Goal: Use online tool/utility: Use online tool/utility

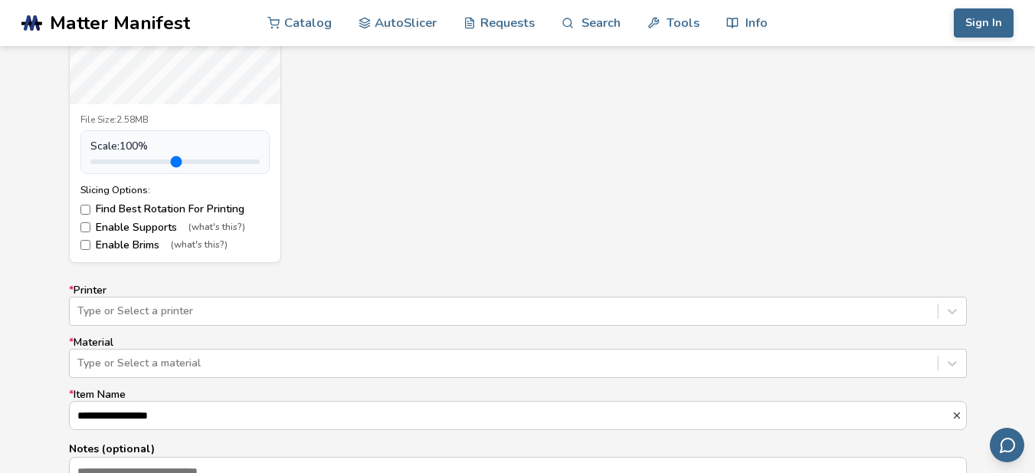
scroll to position [919, 0]
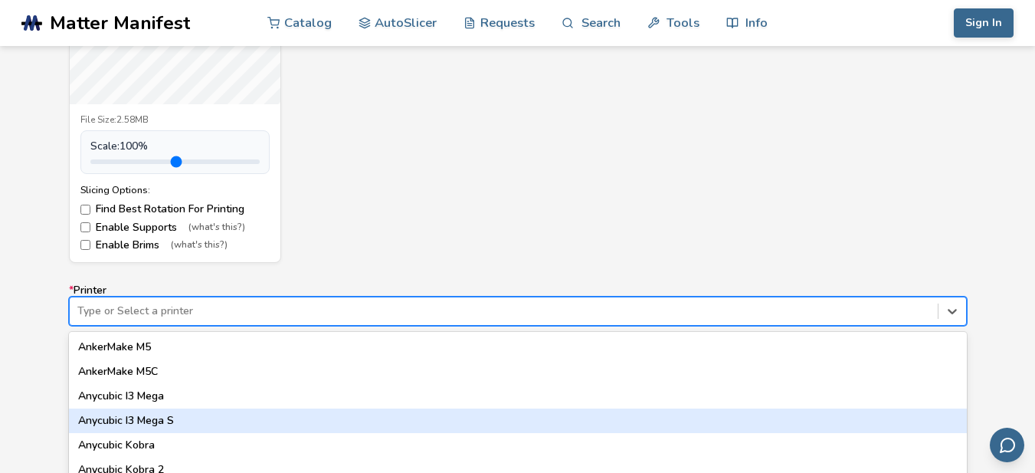
click at [419, 323] on div "64 results available. Use Up and Down to choose options, press Enter to select …" at bounding box center [518, 310] width 898 height 29
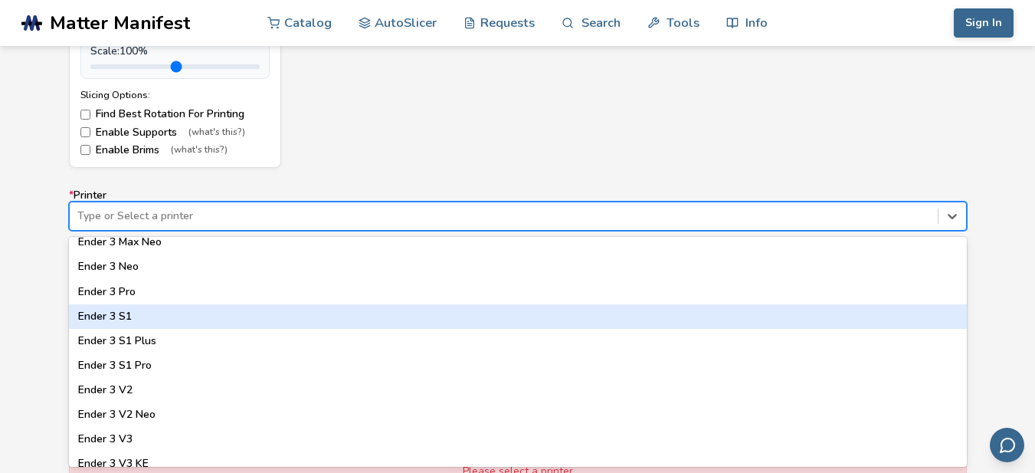
click at [0, 284] on div "Model Controls: Click and drag to rotate • Scroll to zoom • Right click and dra…" at bounding box center [517, 143] width 1035 height 908
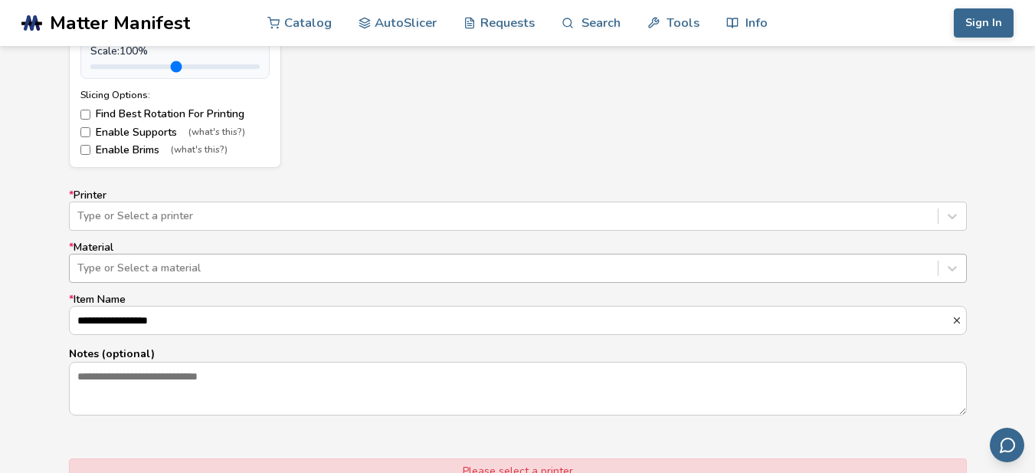
click at [153, 281] on div "Type or Select a material" at bounding box center [518, 268] width 898 height 29
click at [15, 277] on div "**********" at bounding box center [517, 143] width 1035 height 908
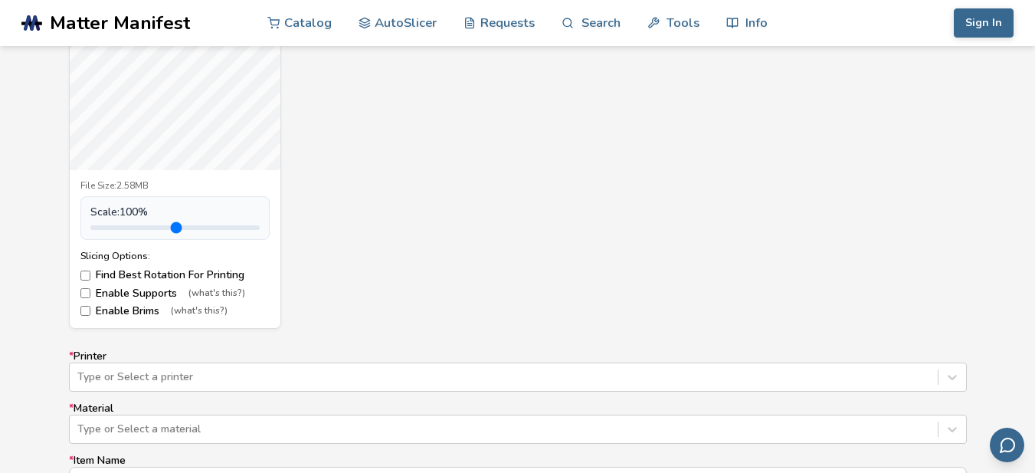
scroll to position [704, 0]
drag, startPoint x: 127, startPoint y: 228, endPoint x: 107, endPoint y: 229, distance: 19.9
type input "***"
click at [107, 226] on input "range" at bounding box center [174, 223] width 169 height 5
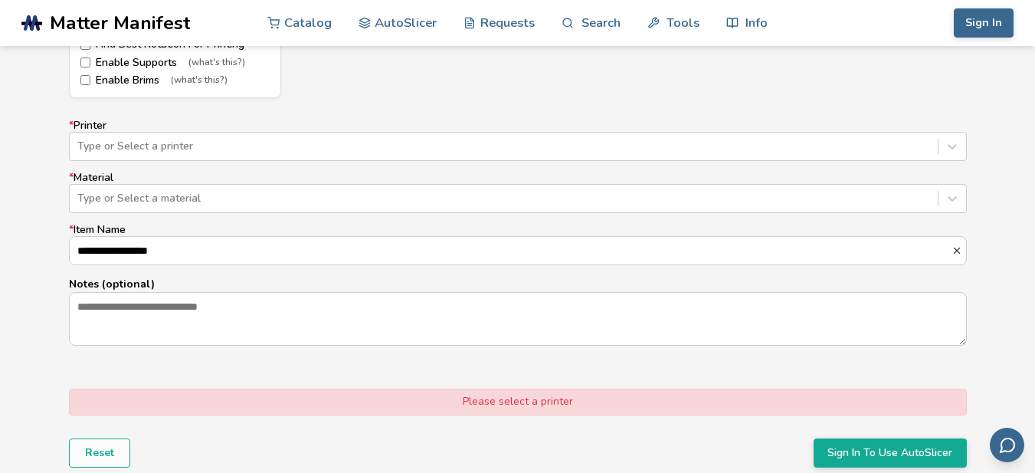
scroll to position [934, 0]
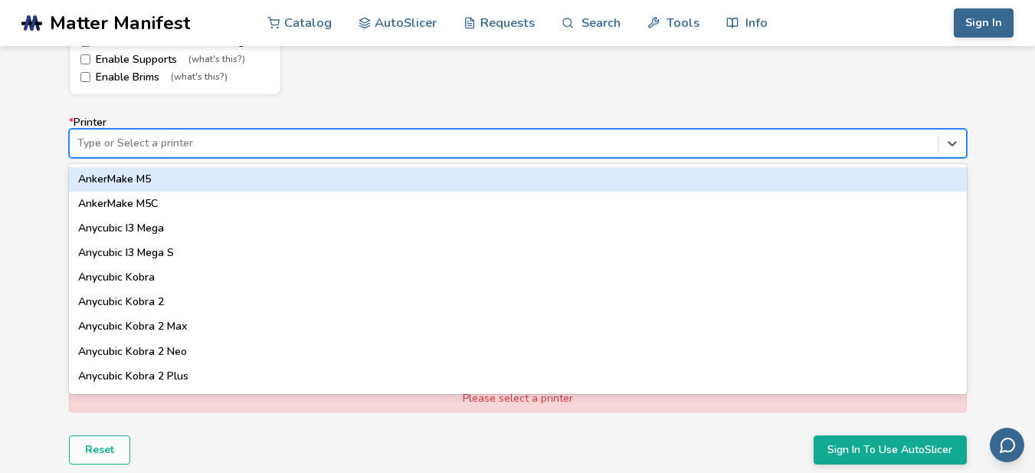
click at [227, 146] on div at bounding box center [503, 143] width 853 height 15
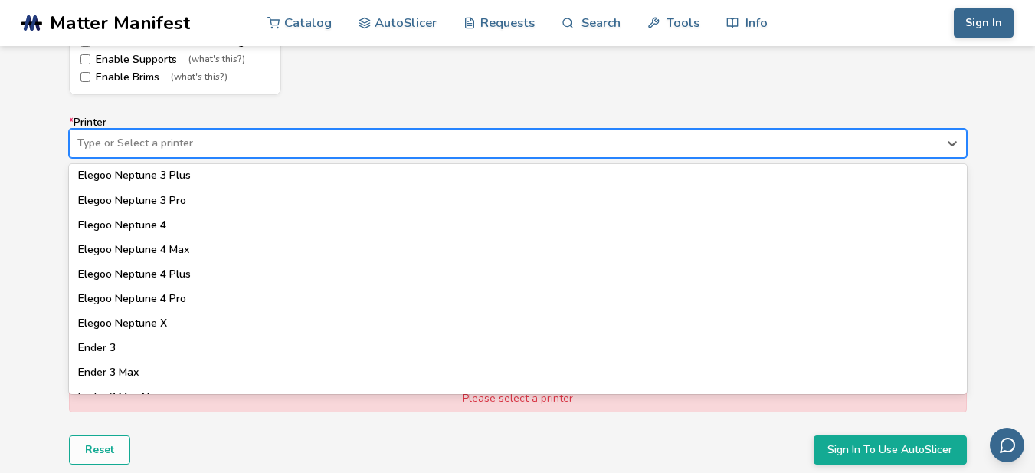
scroll to position [766, 0]
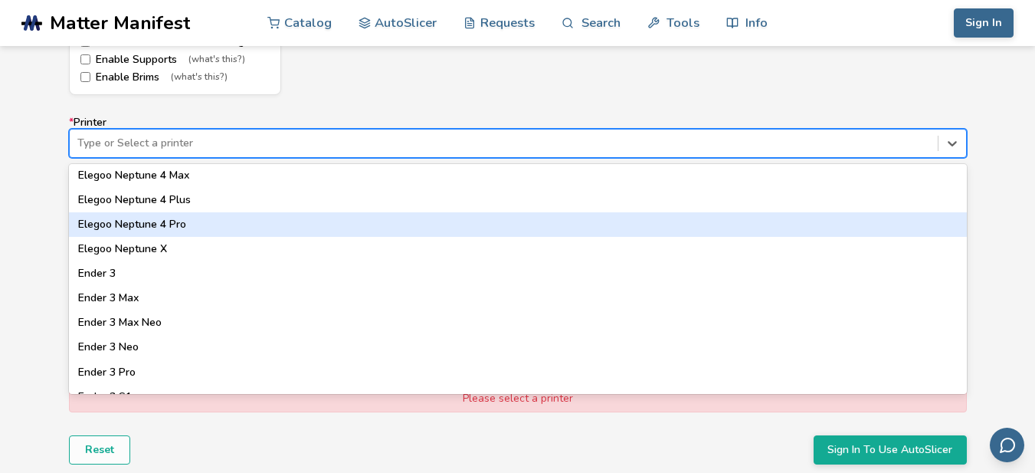
click at [234, 222] on div "Elegoo Neptune 4 Pro" at bounding box center [518, 224] width 898 height 25
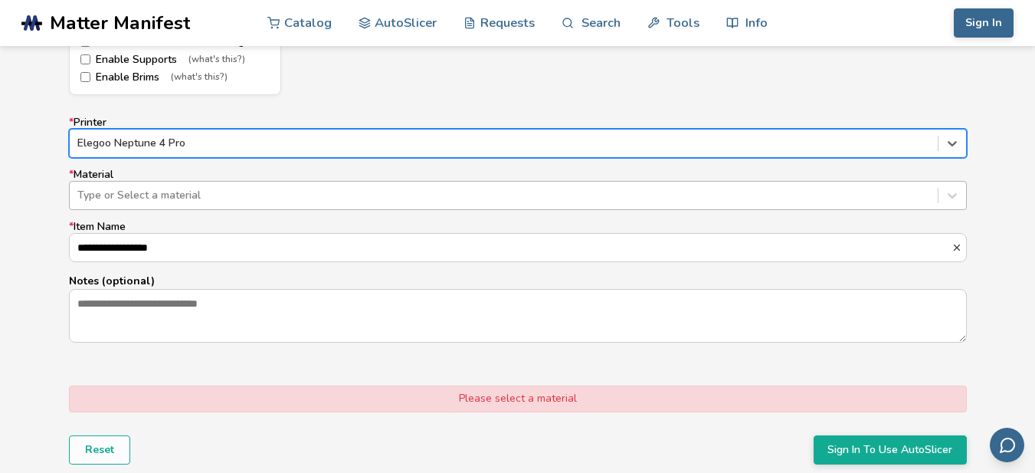
click at [220, 185] on div "Type or Select a material" at bounding box center [504, 195] width 868 height 21
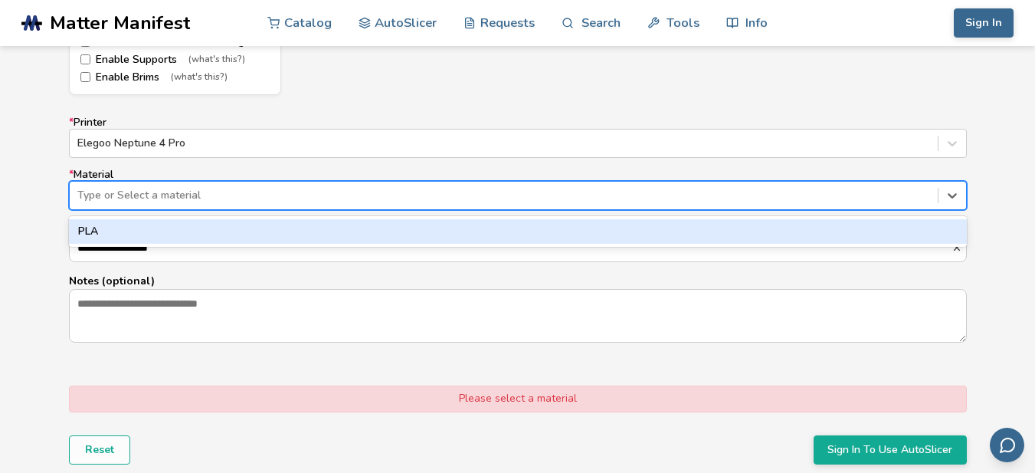
click at [227, 214] on div "**********" at bounding box center [518, 229] width 898 height 227
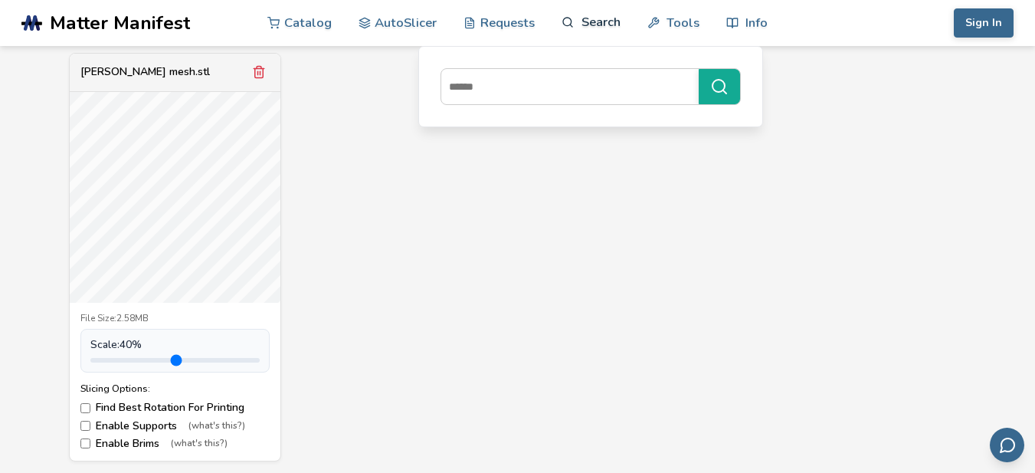
scroll to position [398, 0]
